Goal: Transaction & Acquisition: Book appointment/travel/reservation

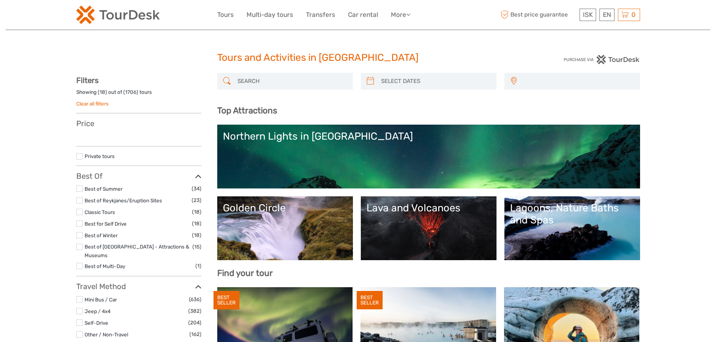
select select
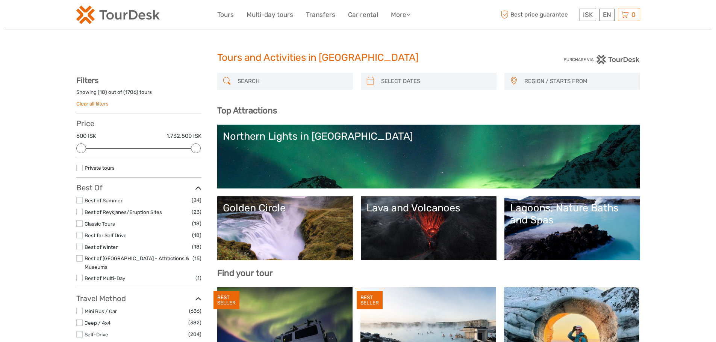
click at [536, 80] on span "REGION / STARTS FROM" at bounding box center [578, 81] width 115 height 12
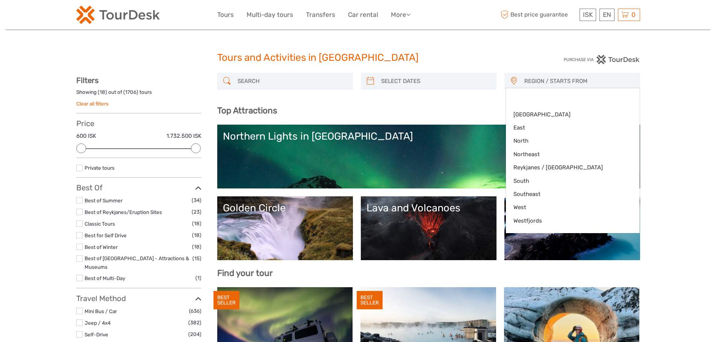
type input "02/10/2025"
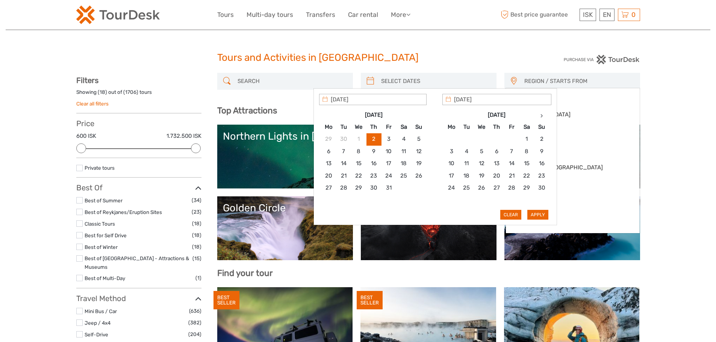
click at [453, 80] on input "search" at bounding box center [435, 81] width 115 height 13
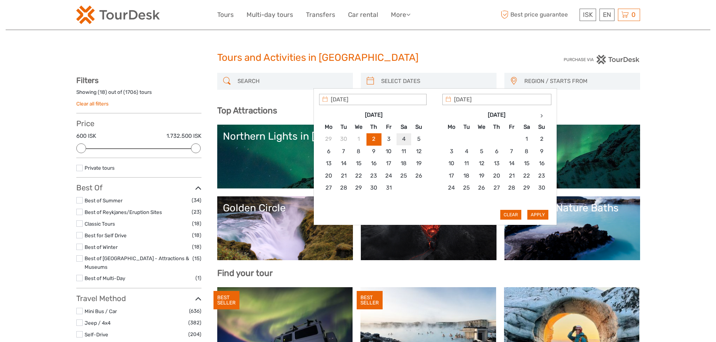
type input "04/10/2025"
click at [541, 215] on button "Apply" at bounding box center [537, 215] width 21 height 10
type input "04/10/2025 - 04/10/2025"
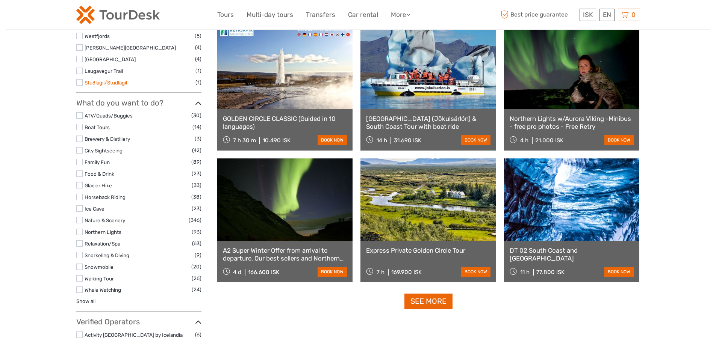
scroll to position [607, 0]
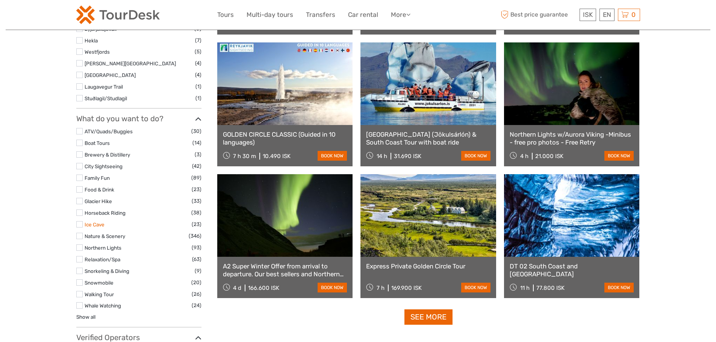
click at [103, 222] on link "Ice Cave" at bounding box center [95, 225] width 20 height 6
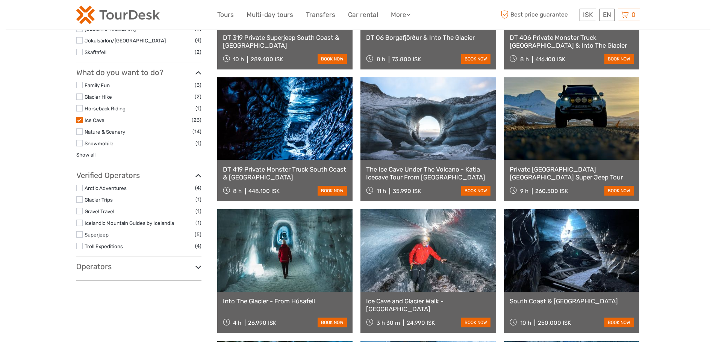
scroll to position [419, 0]
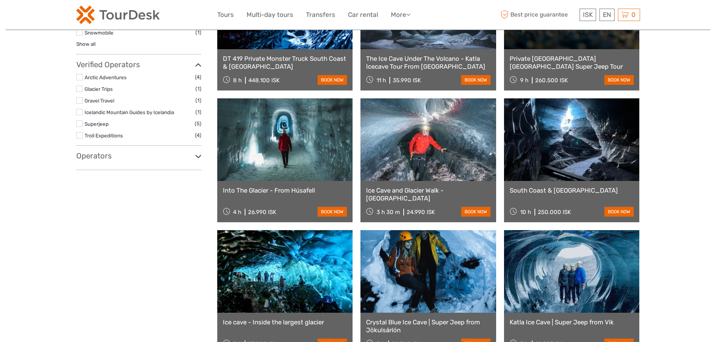
click at [102, 152] on h3 "Operators" at bounding box center [138, 155] width 125 height 9
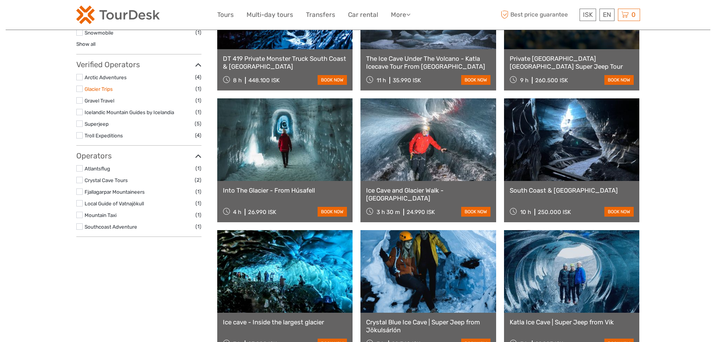
click at [104, 90] on link "Glacier Trips" at bounding box center [99, 89] width 28 height 6
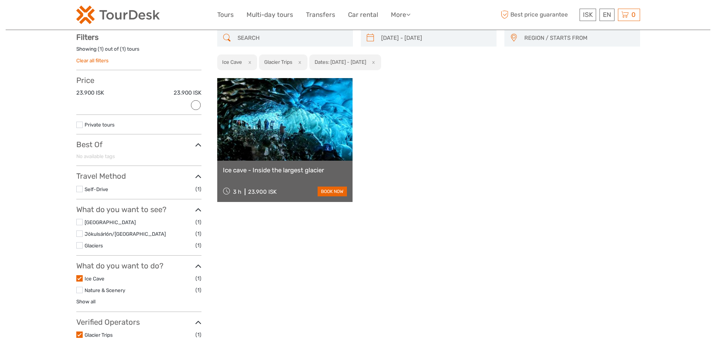
scroll to position [43, 0]
click at [314, 144] on link at bounding box center [285, 120] width 136 height 83
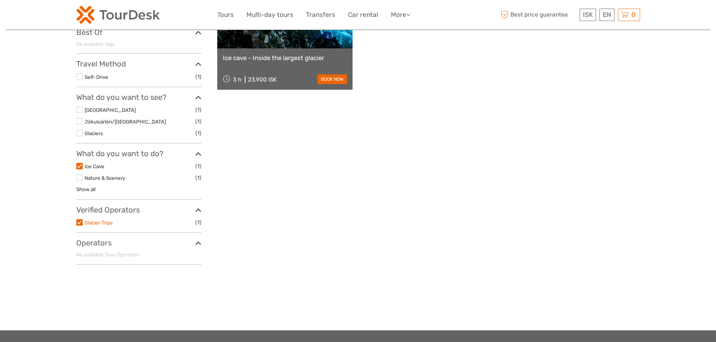
click at [108, 224] on link "Glacier Trips" at bounding box center [99, 223] width 28 height 6
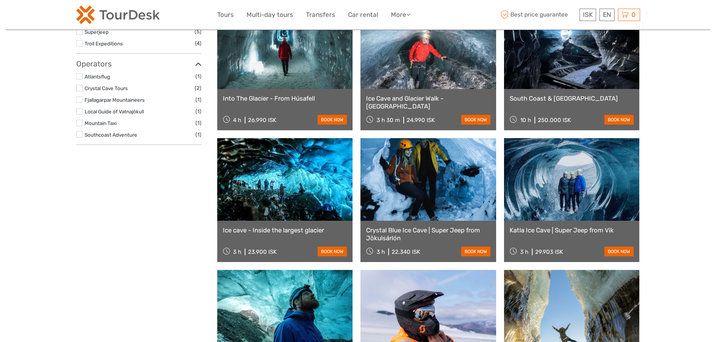
scroll to position [456, 0]
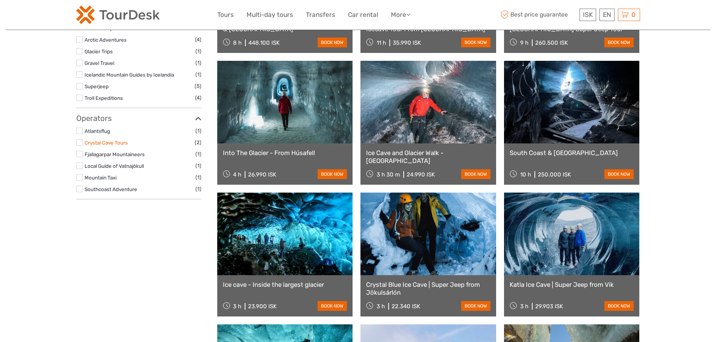
click at [124, 144] on link "Crystal Cave Tours" at bounding box center [106, 143] width 43 height 6
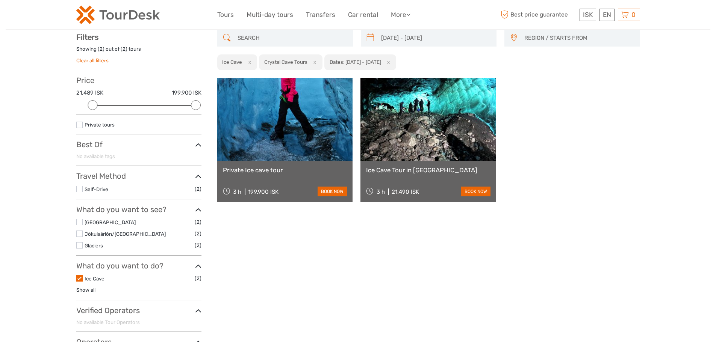
scroll to position [43, 0]
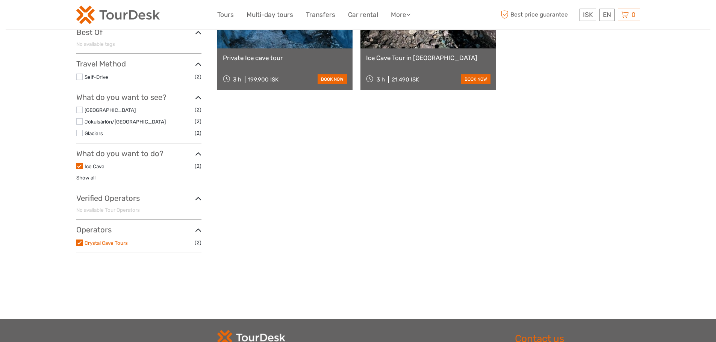
click at [106, 244] on link "Crystal Cave Tours" at bounding box center [106, 243] width 43 height 6
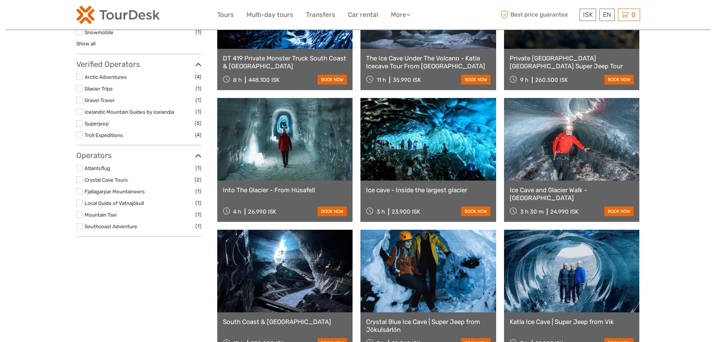
scroll to position [419, 0]
click at [111, 133] on link "Troll Expeditions" at bounding box center [104, 136] width 38 height 6
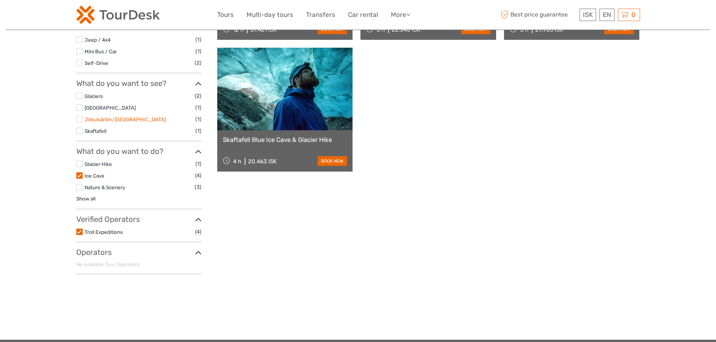
scroll to position [231, 0]
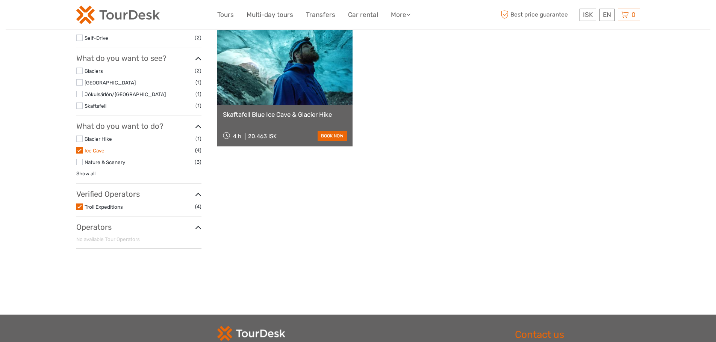
click at [104, 153] on link "Ice Cave" at bounding box center [95, 151] width 20 height 6
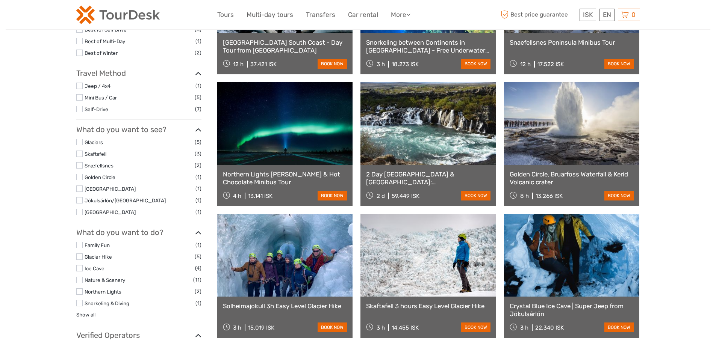
scroll to position [231, 0]
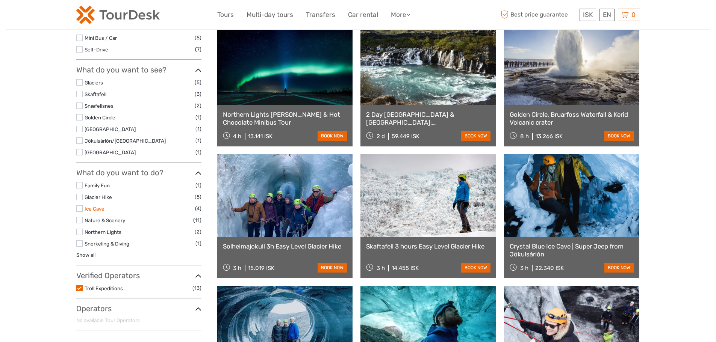
click at [101, 207] on link "Ice Cave" at bounding box center [95, 209] width 20 height 6
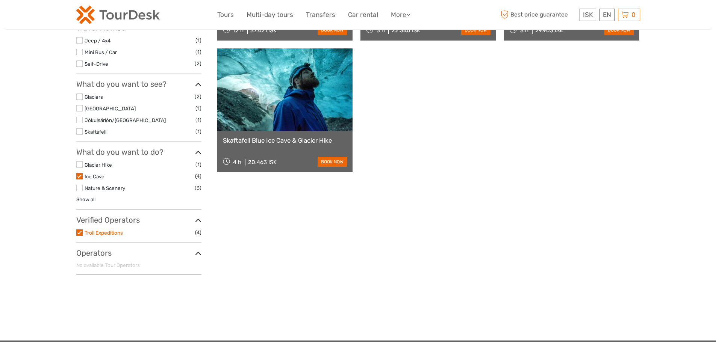
click at [117, 232] on link "Troll Expeditions" at bounding box center [104, 233] width 38 height 6
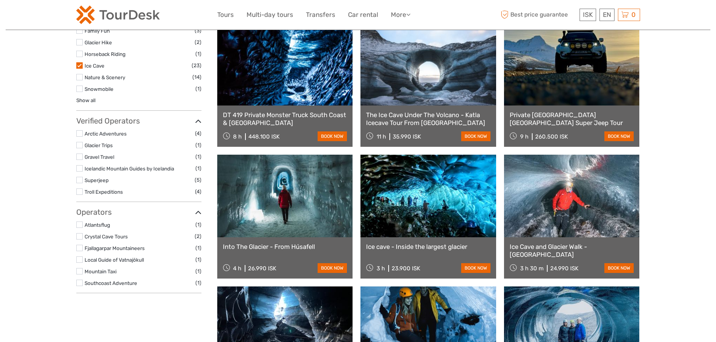
scroll to position [381, 0]
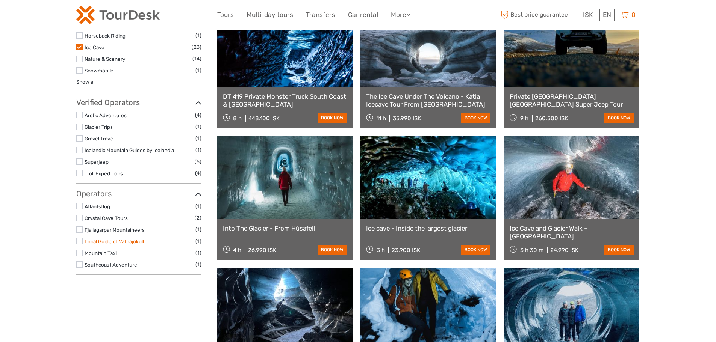
click at [120, 241] on link "Local Guide of Vatnajökull" at bounding box center [114, 242] width 59 height 6
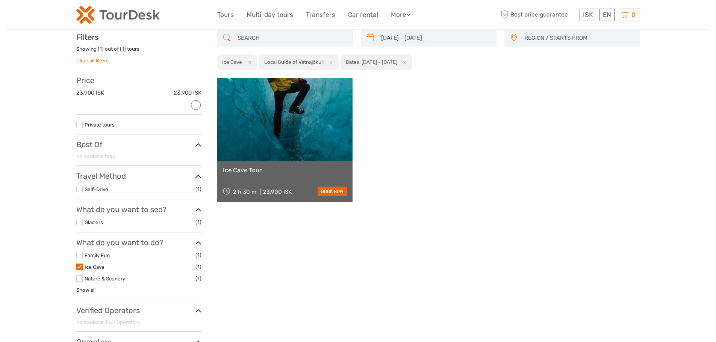
scroll to position [43, 0]
click at [272, 134] on link at bounding box center [285, 120] width 136 height 83
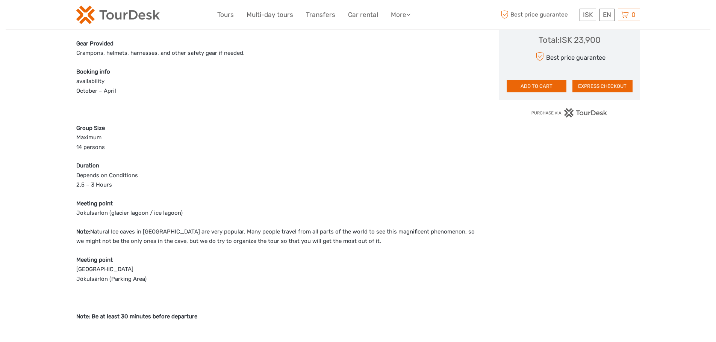
scroll to position [564, 0]
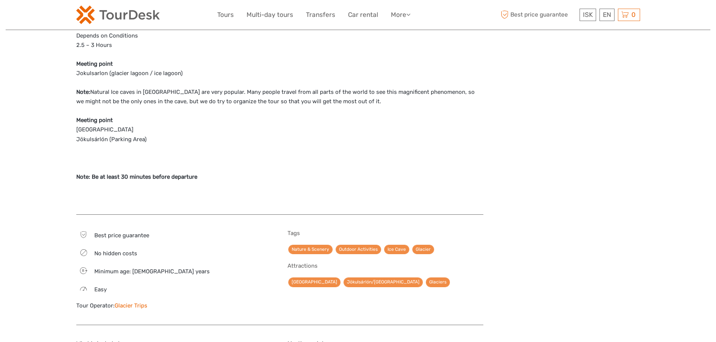
click at [127, 306] on link "Glacier Trips" at bounding box center [131, 306] width 33 height 7
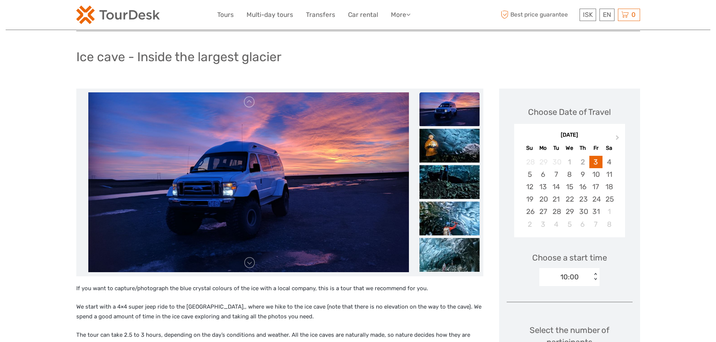
scroll to position [38, 0]
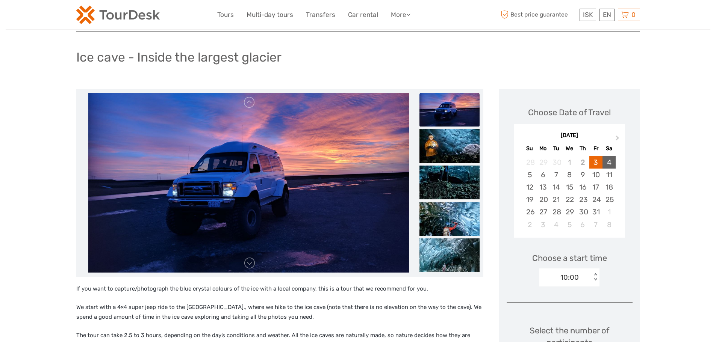
click at [610, 161] on div "4" at bounding box center [609, 162] width 13 height 12
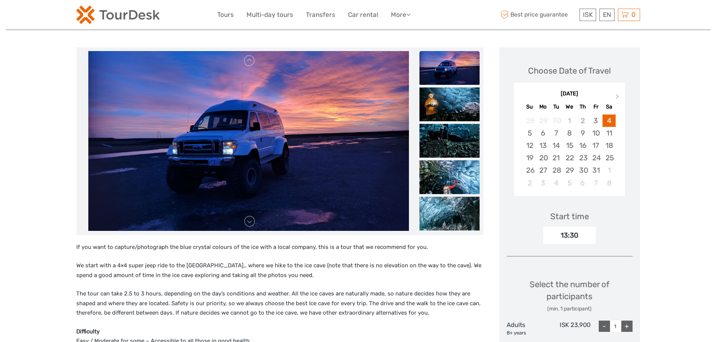
scroll to position [226, 0]
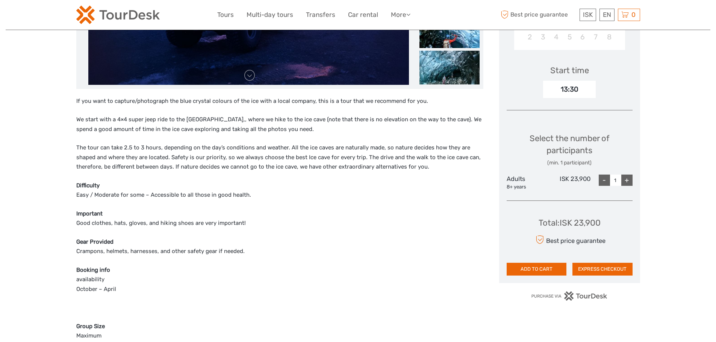
click at [625, 184] on div "+" at bounding box center [626, 180] width 11 height 11
type input "5"
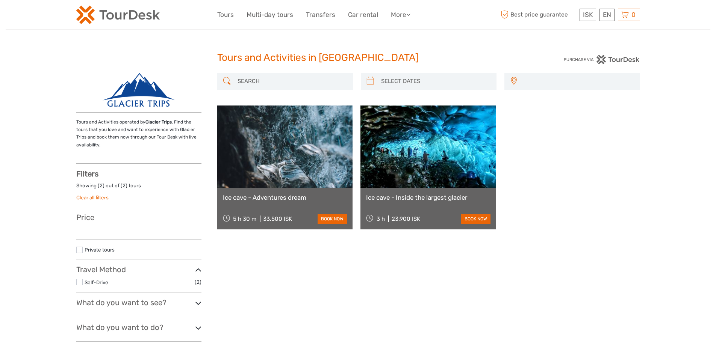
select select
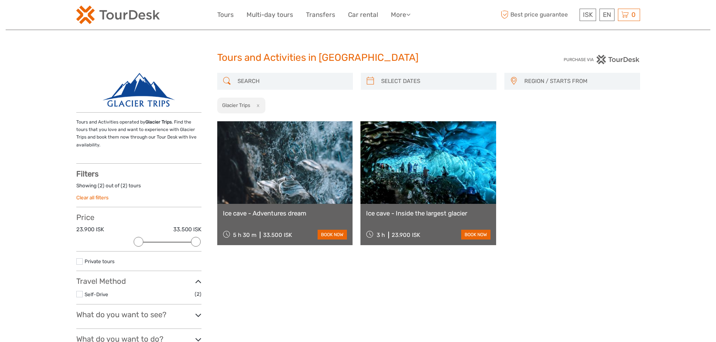
click at [323, 163] on link at bounding box center [285, 162] width 136 height 83
click at [294, 170] on link at bounding box center [285, 162] width 136 height 83
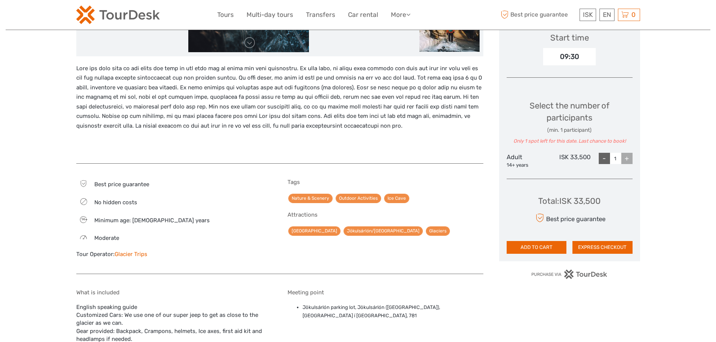
scroll to position [188, 0]
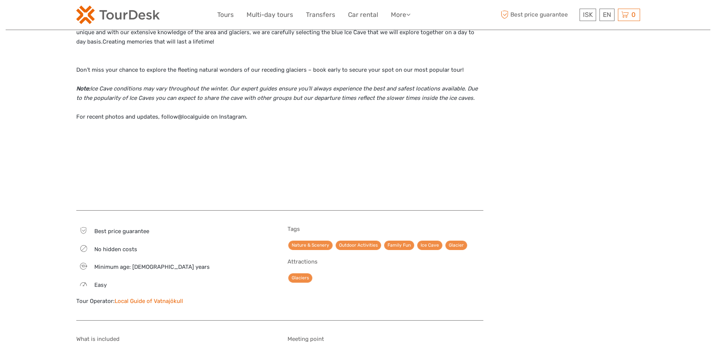
scroll to position [714, 0]
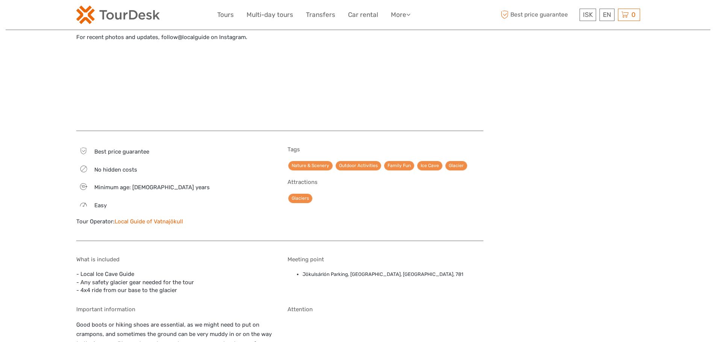
click at [156, 218] on link "Local Guide of Vatnajökull" at bounding box center [149, 221] width 68 height 7
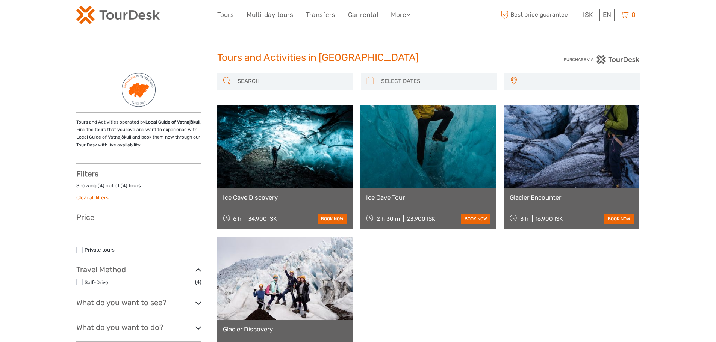
select select
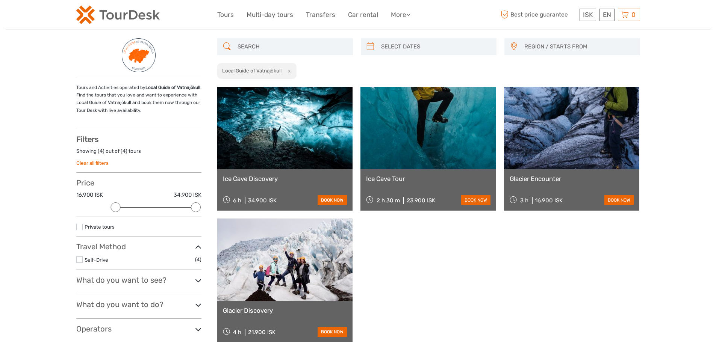
scroll to position [75, 0]
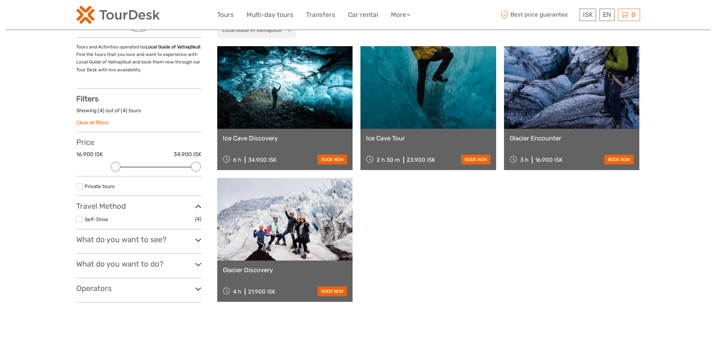
click at [287, 102] on link at bounding box center [285, 87] width 136 height 83
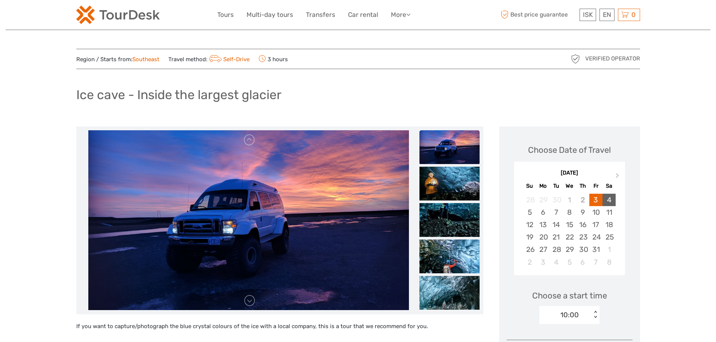
click at [609, 199] on div "4" at bounding box center [609, 200] width 13 height 12
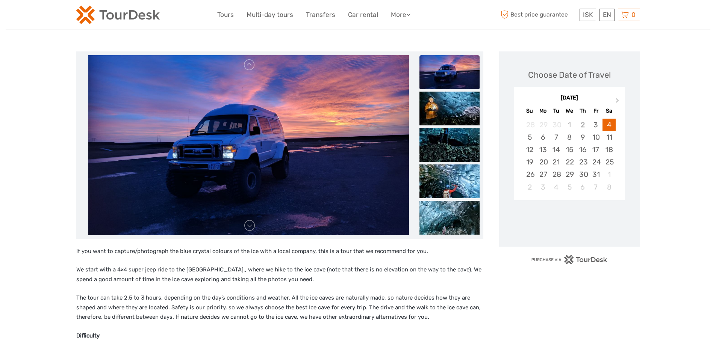
scroll to position [263, 0]
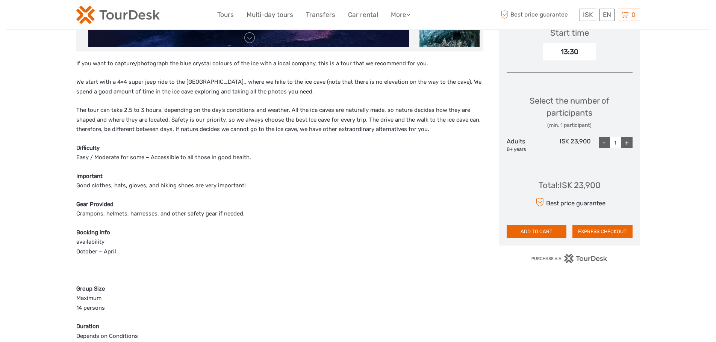
click at [622, 145] on div "+" at bounding box center [626, 142] width 11 height 11
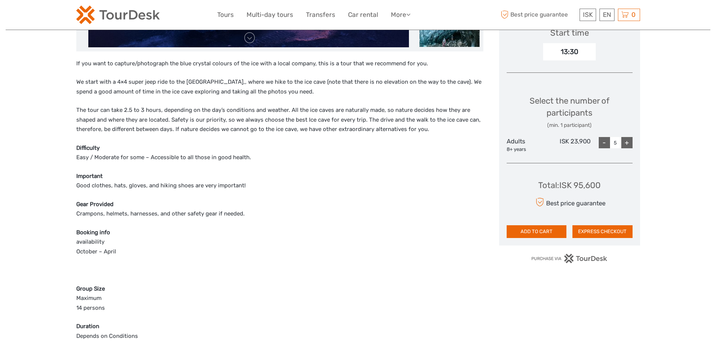
type input "6"
